Goal: Task Accomplishment & Management: Manage account settings

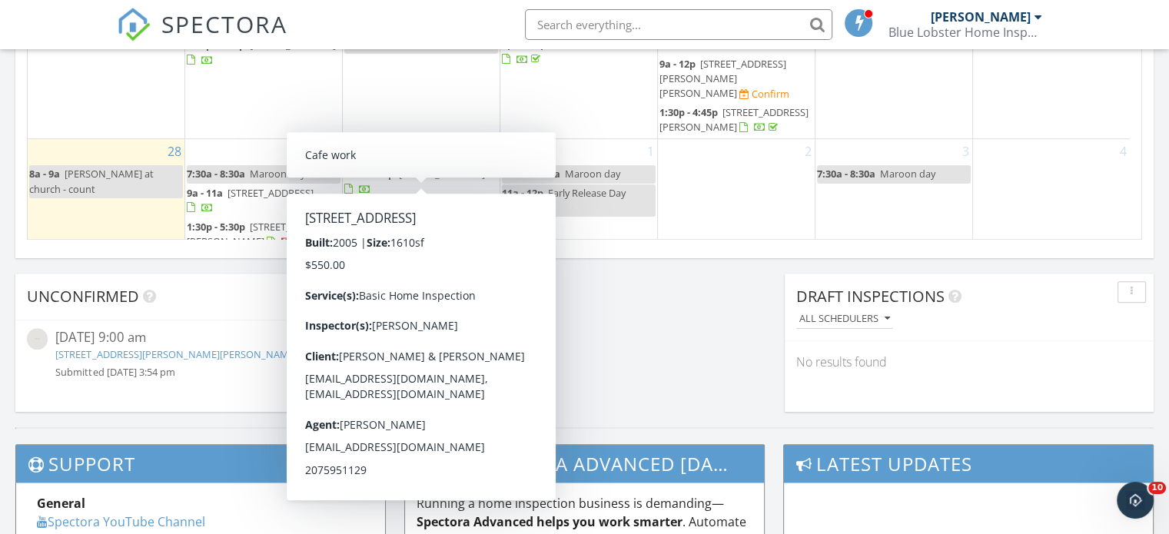
scroll to position [1172, 0]
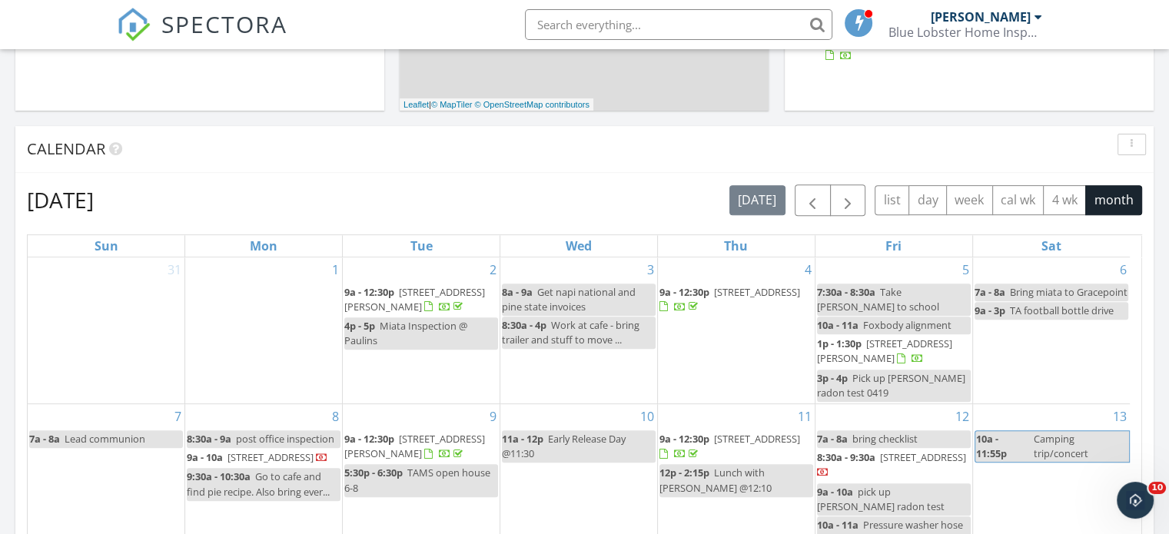
scroll to position [550, 0]
click at [841, 199] on span "button" at bounding box center [848, 201] width 18 height 18
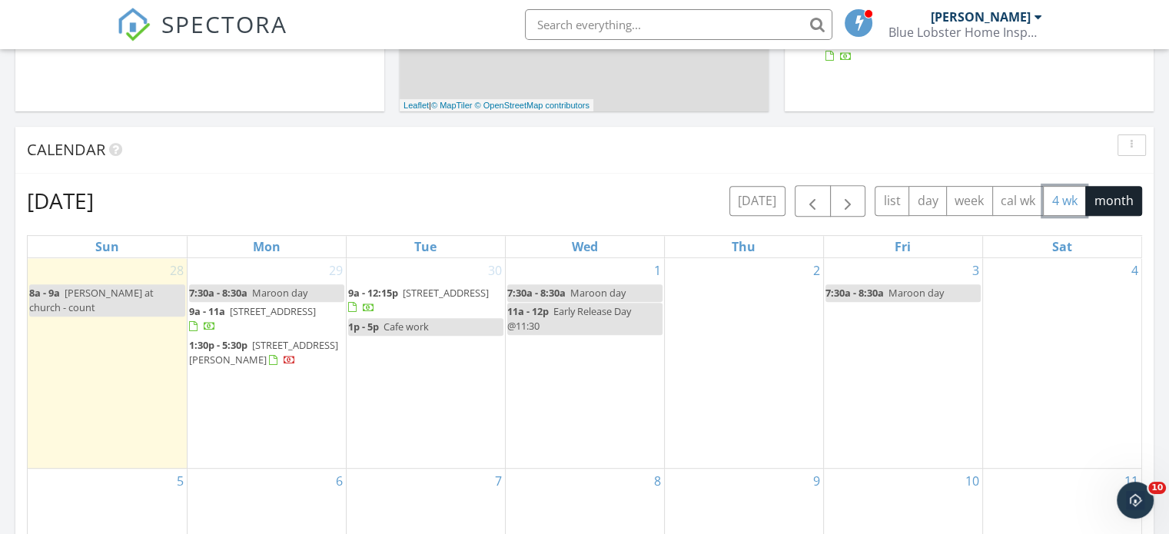
click at [1052, 201] on button "4 wk" at bounding box center [1064, 201] width 43 height 30
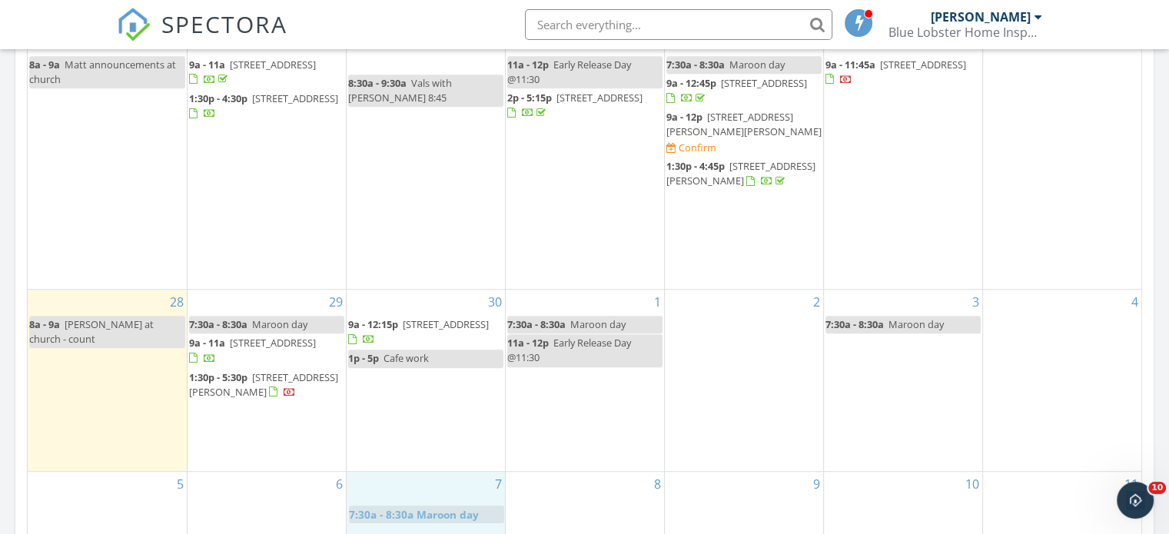
scroll to position [780, 0]
click at [437, 487] on body "SPECTORA Matthew Blain Blue Lobster Home Inspection Inc Role: Inspector Dashboa…" at bounding box center [584, 301] width 1169 height 2163
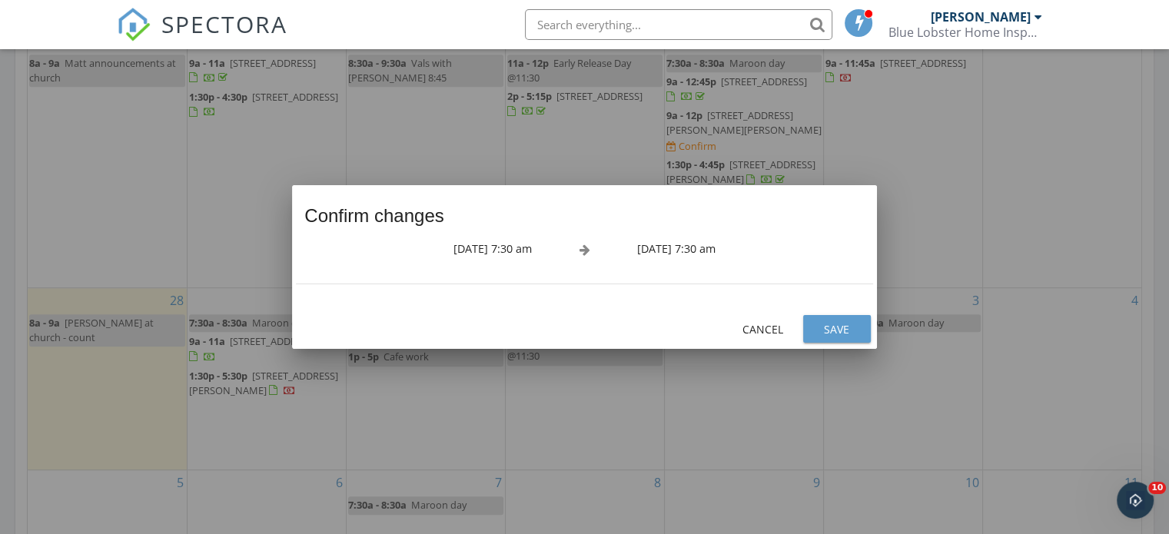
click at [853, 334] on div "Save" at bounding box center [837, 329] width 43 height 16
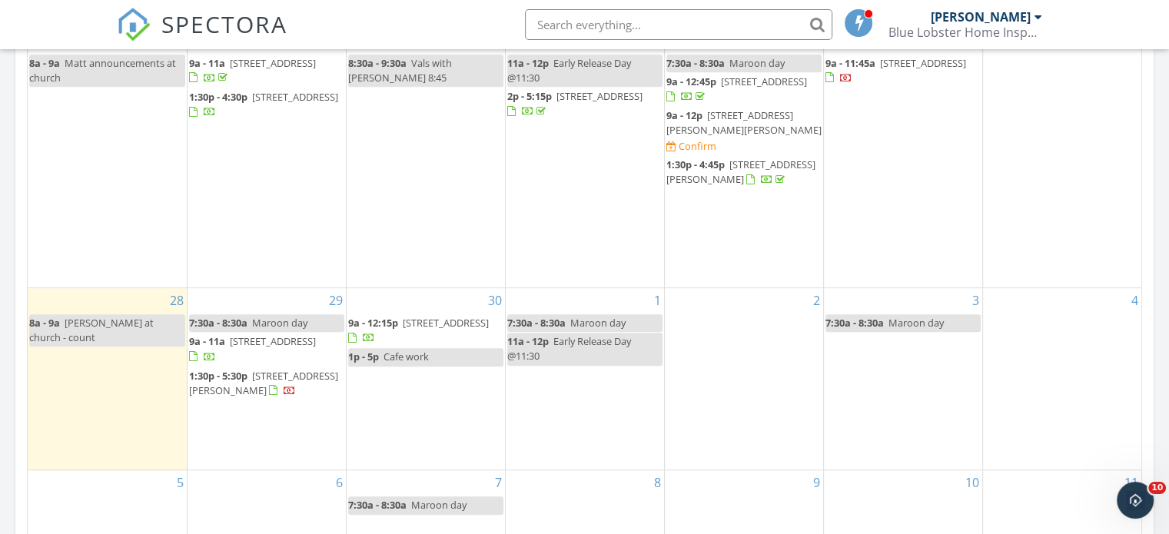
scroll to position [750, 0]
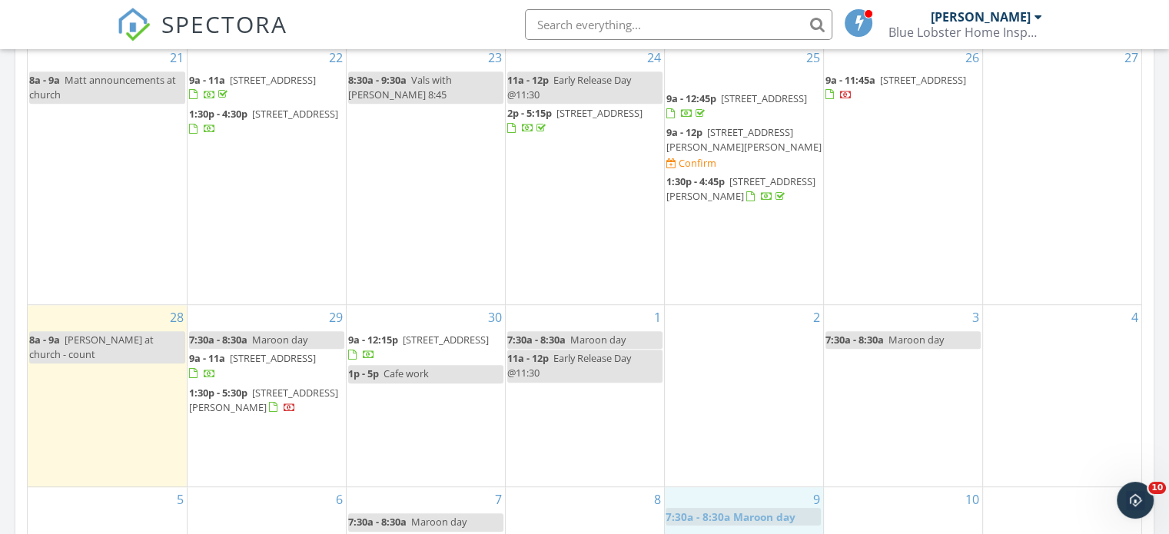
drag, startPoint x: 790, startPoint y: 87, endPoint x: 790, endPoint y: 511, distance: 424.4
click at [790, 511] on body "SPECTORA Matthew Blain Blue Lobster Home Inspection Inc Role: Inspector Dashboa…" at bounding box center [584, 318] width 1169 height 2163
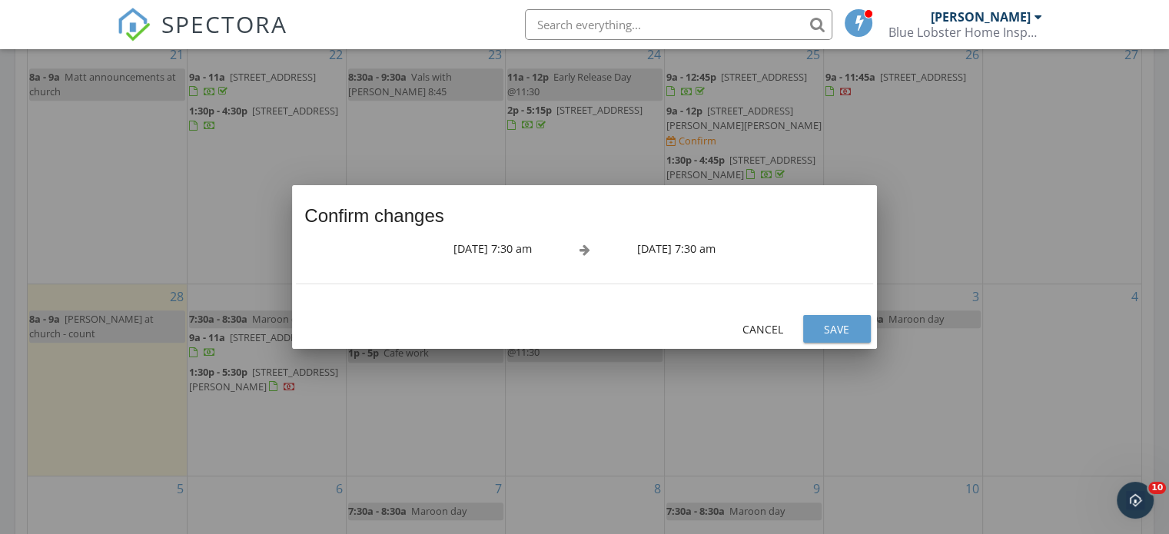
click at [829, 330] on div "Save" at bounding box center [837, 329] width 43 height 16
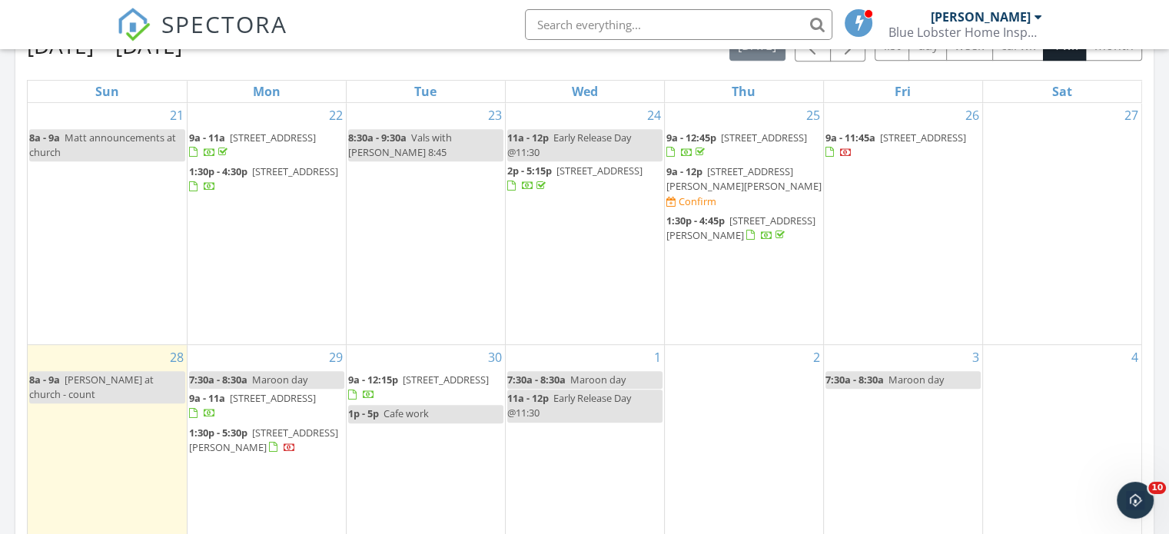
scroll to position [704, 0]
click at [677, 198] on div at bounding box center [672, 203] width 10 height 10
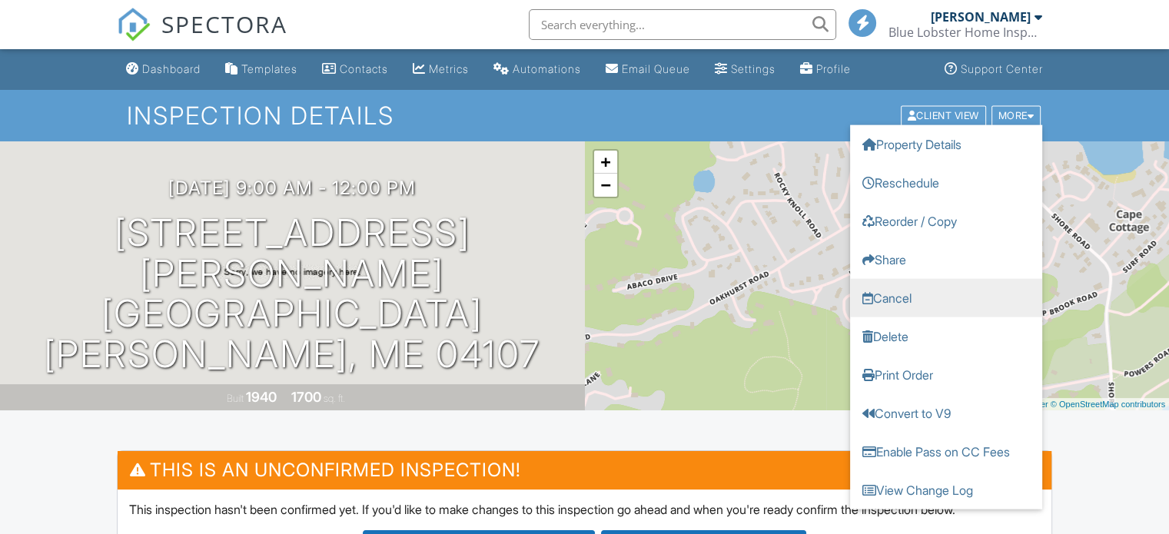
click at [917, 298] on link "Cancel" at bounding box center [946, 297] width 192 height 38
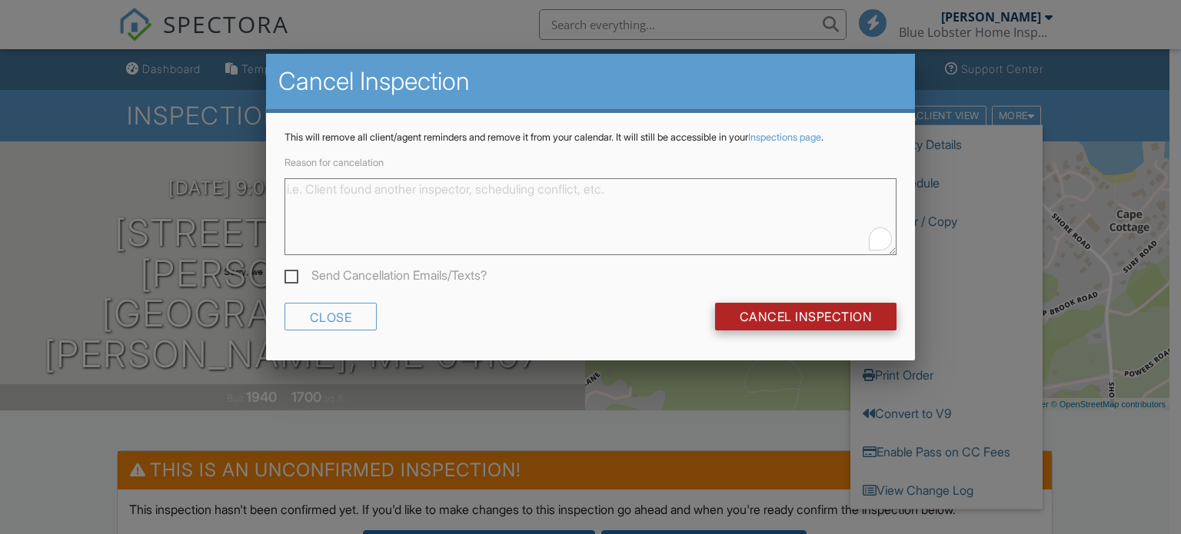
click at [803, 316] on input "Cancel Inspection" at bounding box center [806, 317] width 182 height 28
